Goal: Task Accomplishment & Management: Manage account settings

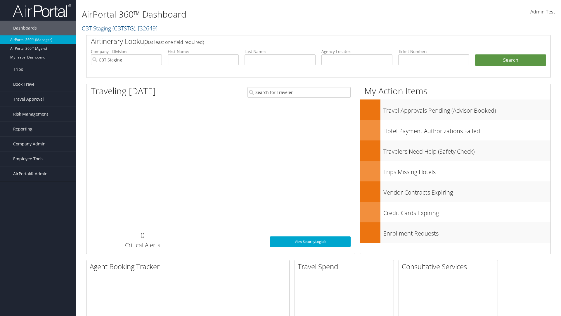
click at [38, 144] on span "Company Admin" at bounding box center [29, 143] width 32 height 15
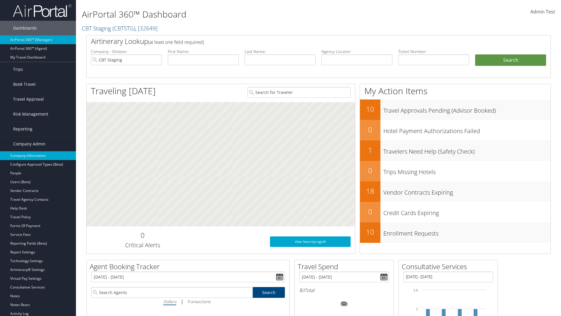
click at [38, 155] on link "Company Information" at bounding box center [38, 155] width 76 height 9
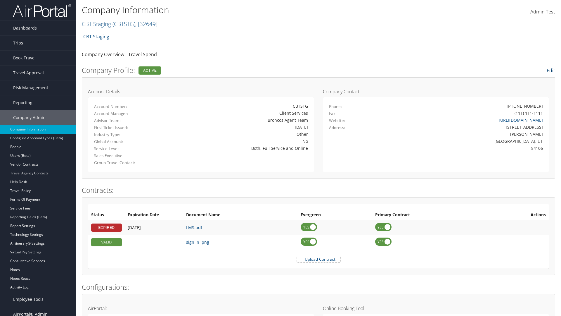
click at [550, 70] on link "Edit" at bounding box center [551, 70] width 8 height 6
